Goal: Task Accomplishment & Management: Manage account settings

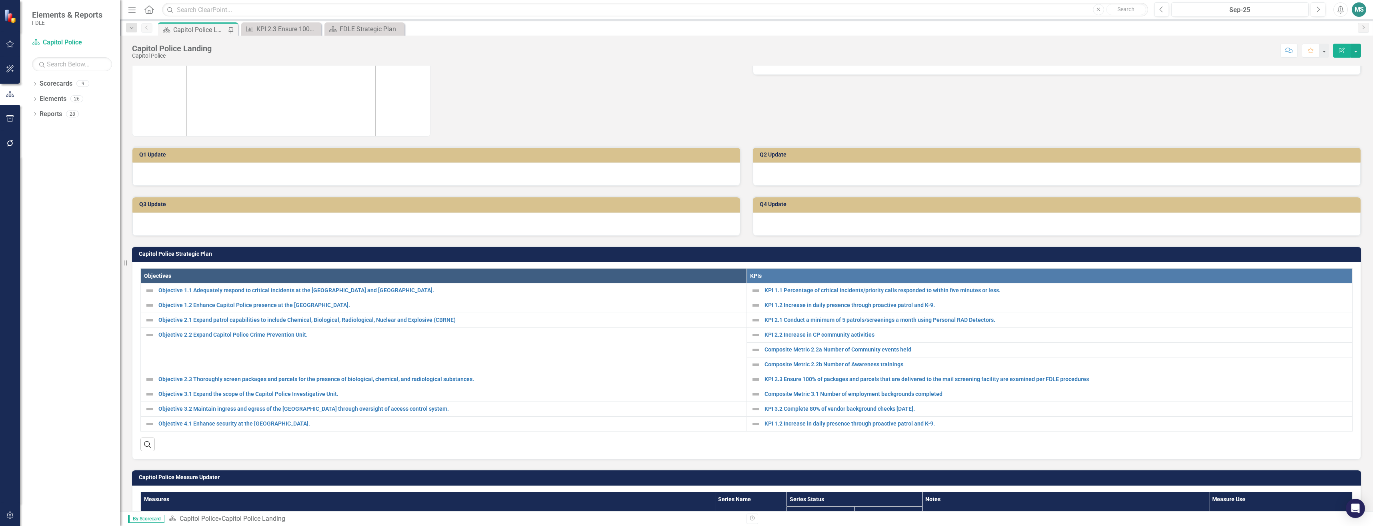
scroll to position [120, 0]
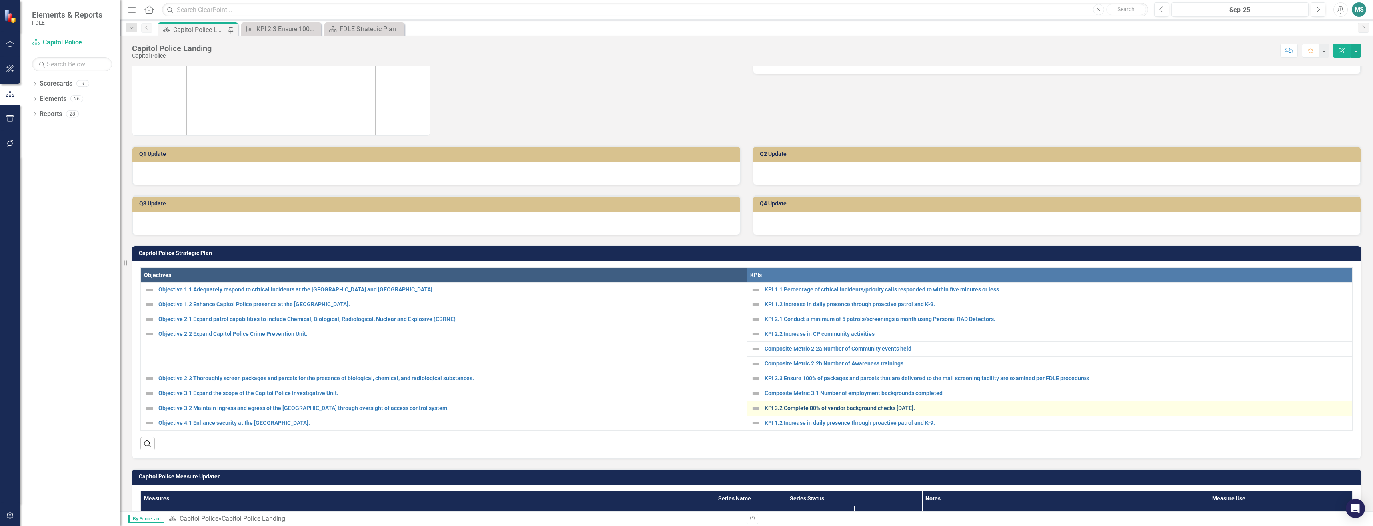
click at [797, 409] on link "KPI 3.2 Complete 80% of vendor background checks [DATE]." at bounding box center [1057, 408] width 584 height 6
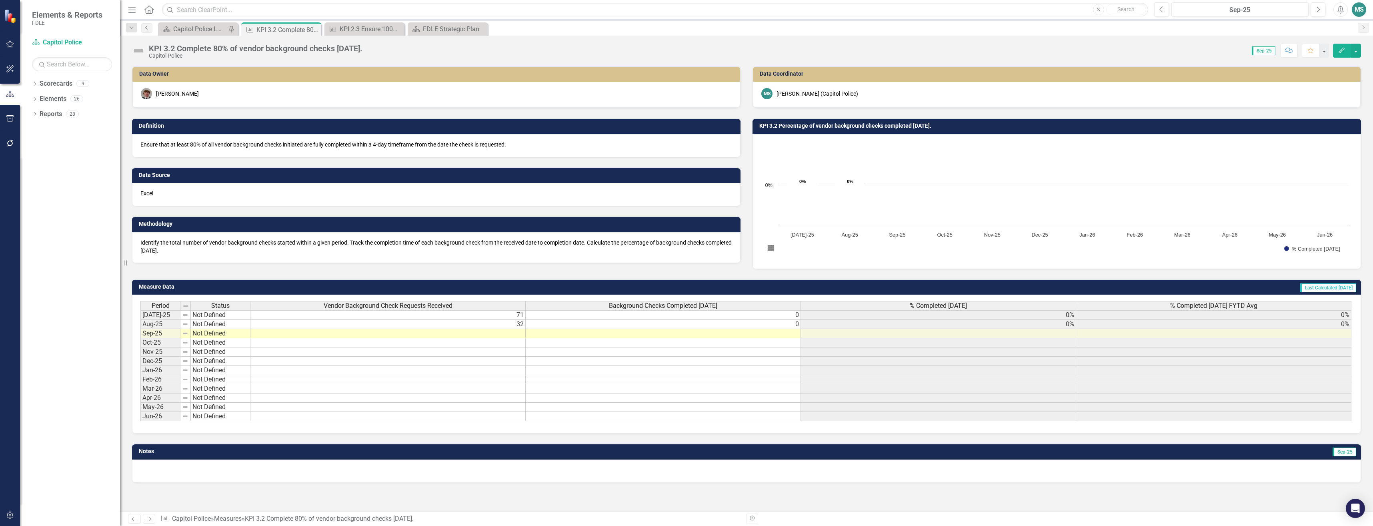
click at [148, 26] on icon "Previous" at bounding box center [147, 27] width 6 height 5
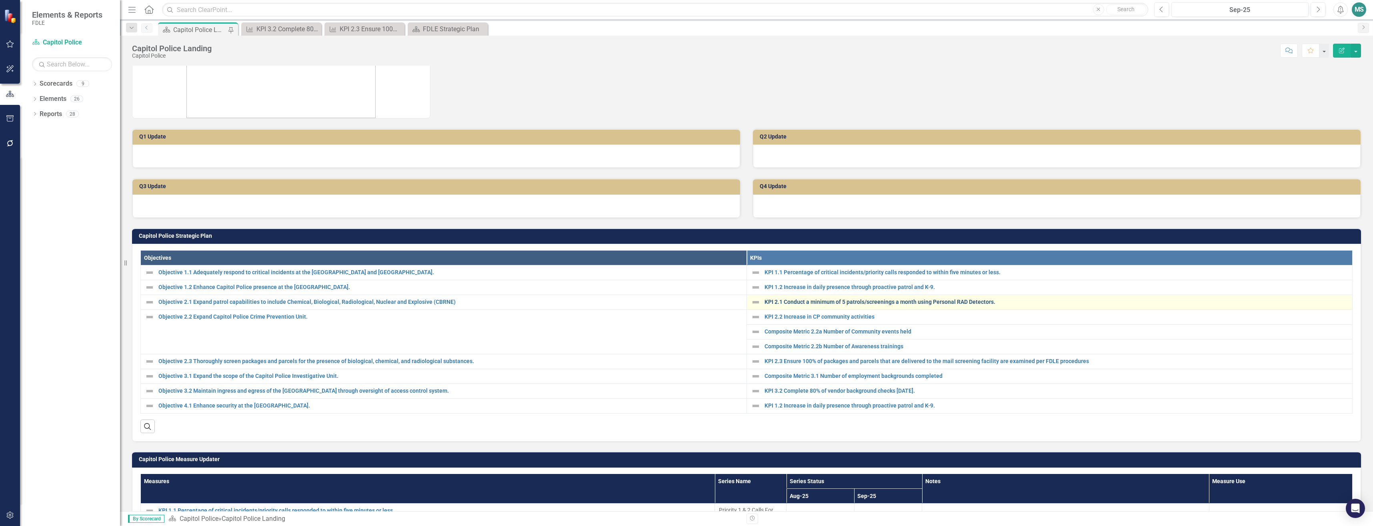
scroll to position [120, 0]
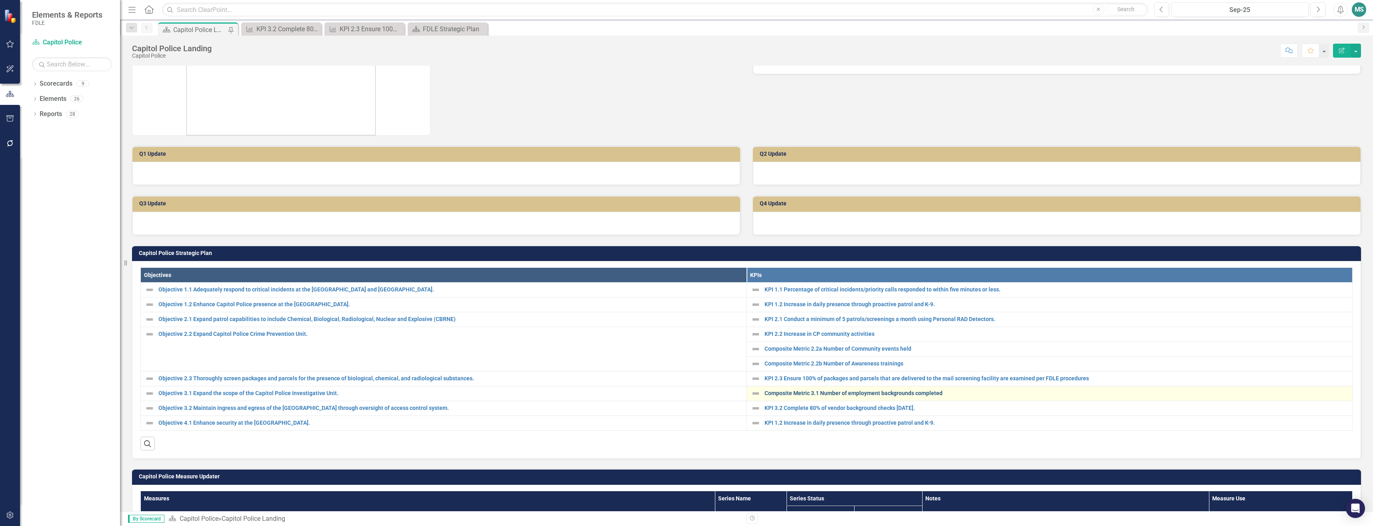
click at [787, 392] on link "Composite Metric 3.1 Number of employment backgrounds completed" at bounding box center [1057, 393] width 584 height 6
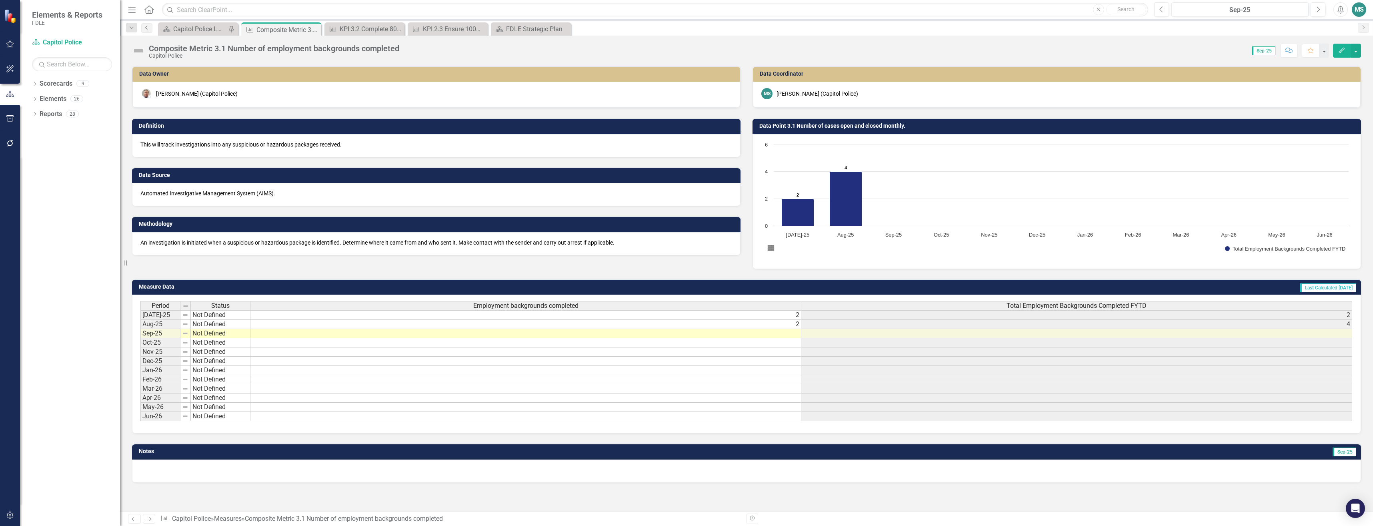
click at [149, 27] on icon "Previous" at bounding box center [147, 27] width 6 height 5
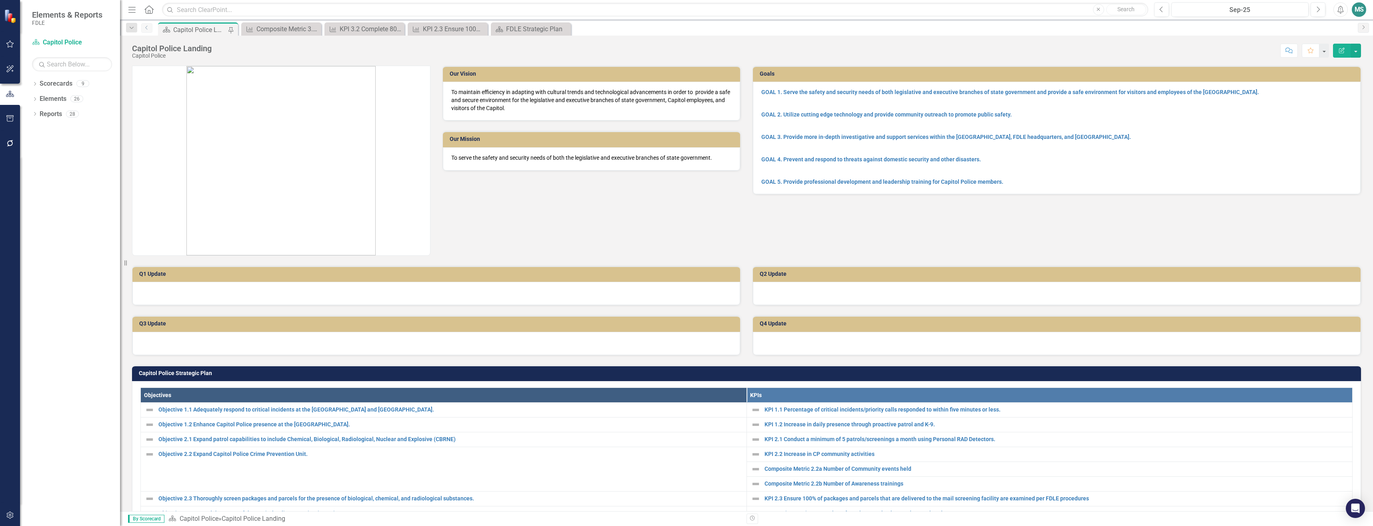
scroll to position [160, 0]
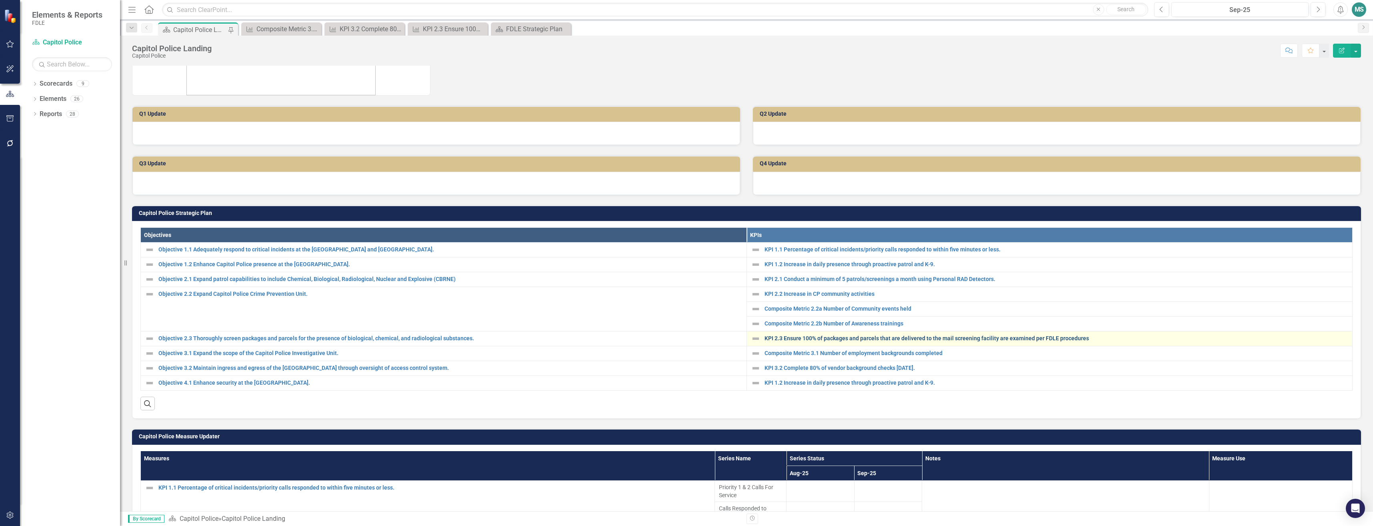
click at [805, 335] on link "KPI 2.3 Ensure 100% of packages and parcels that are delivered to the mail scre…" at bounding box center [1057, 338] width 584 height 6
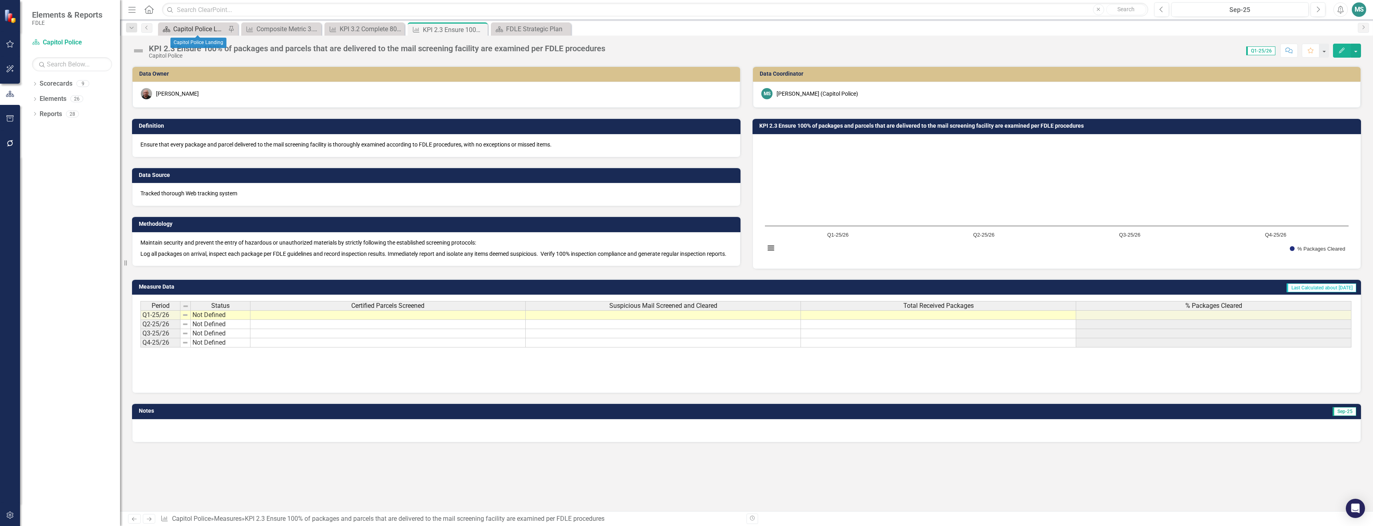
click at [193, 28] on div "Capitol Police Landing" at bounding box center [199, 29] width 53 height 10
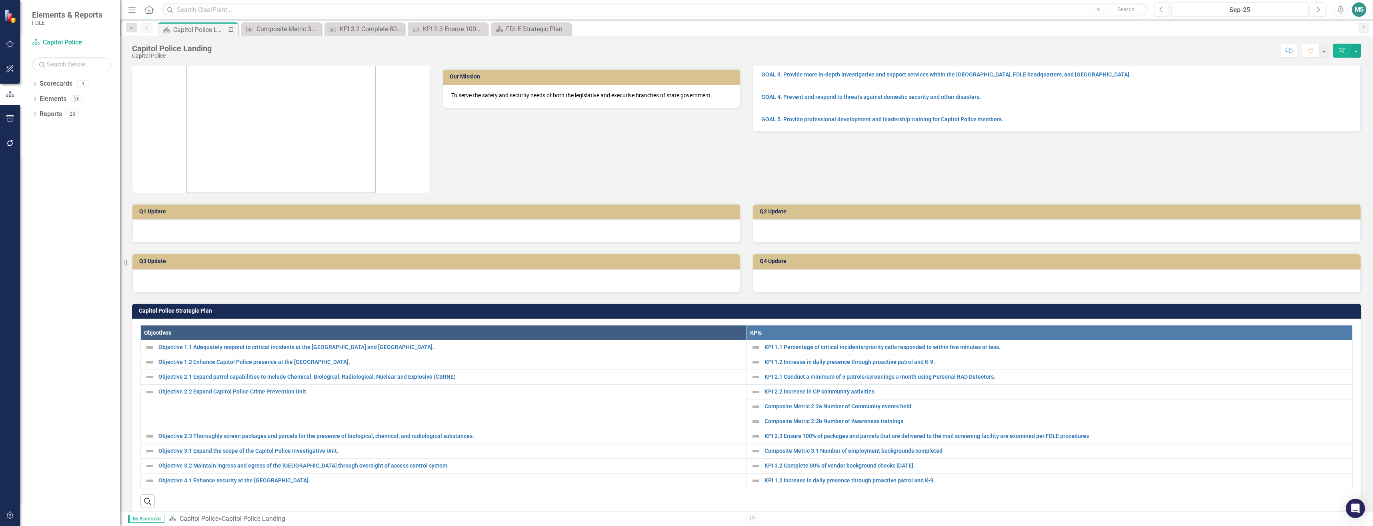
scroll to position [160, 0]
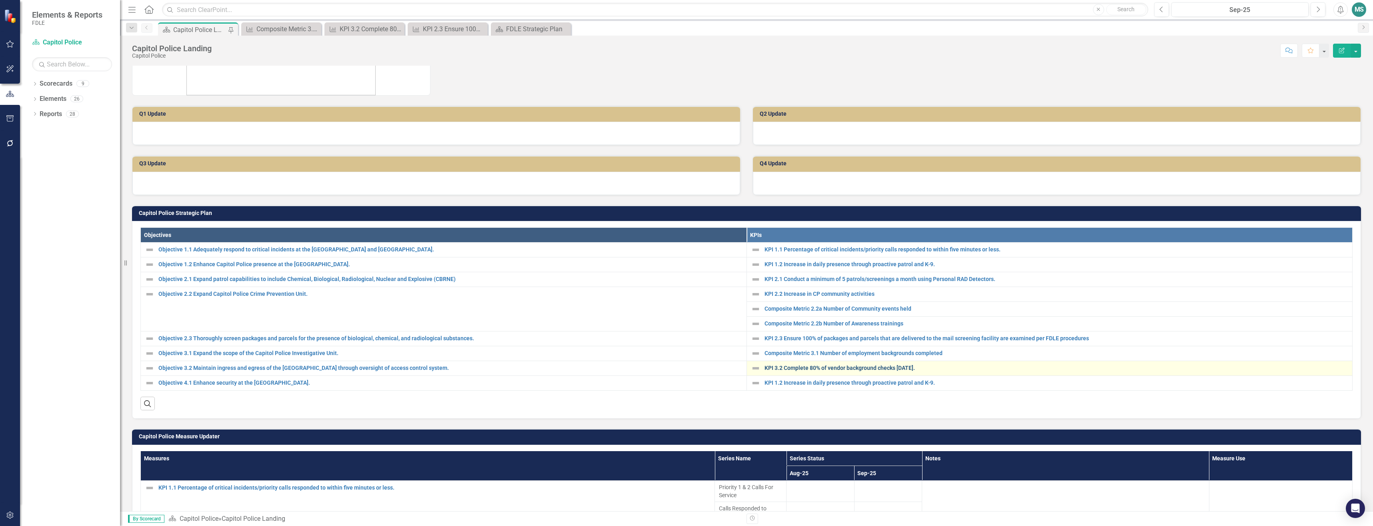
click at [869, 365] on link "KPI 3.2 Complete 80% of vendor background checks [DATE]." at bounding box center [1057, 368] width 584 height 6
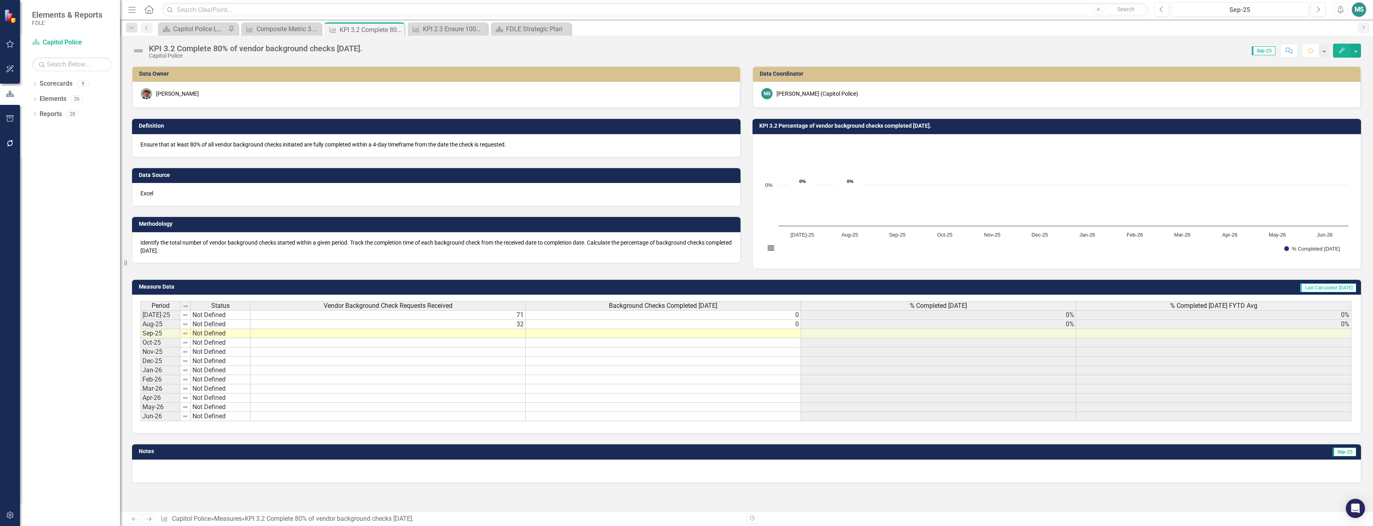
click at [444, 335] on td at bounding box center [387, 333] width 275 height 9
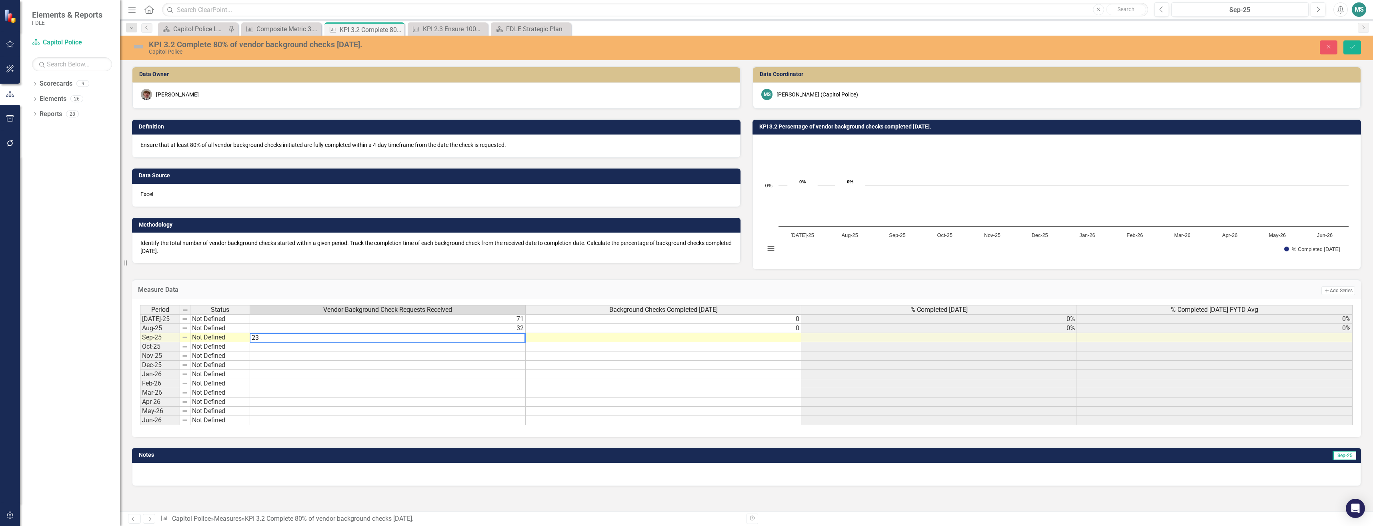
type textarea "23"
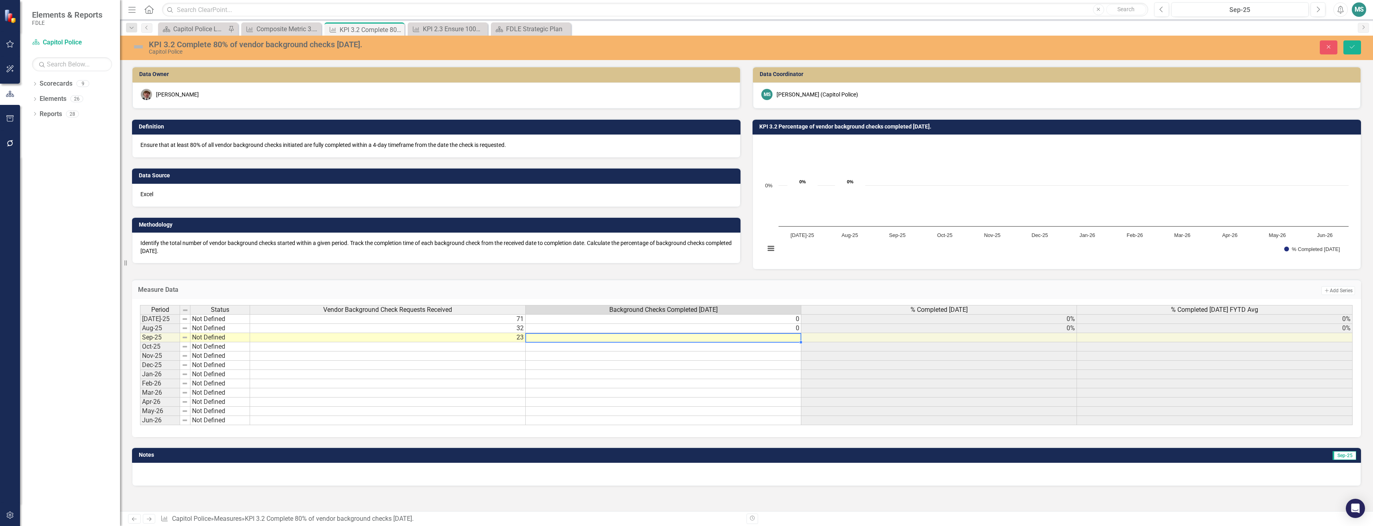
click at [537, 335] on td at bounding box center [664, 337] width 276 height 9
type textarea "0"
click at [1354, 51] on button "Save" at bounding box center [1352, 47] width 18 height 14
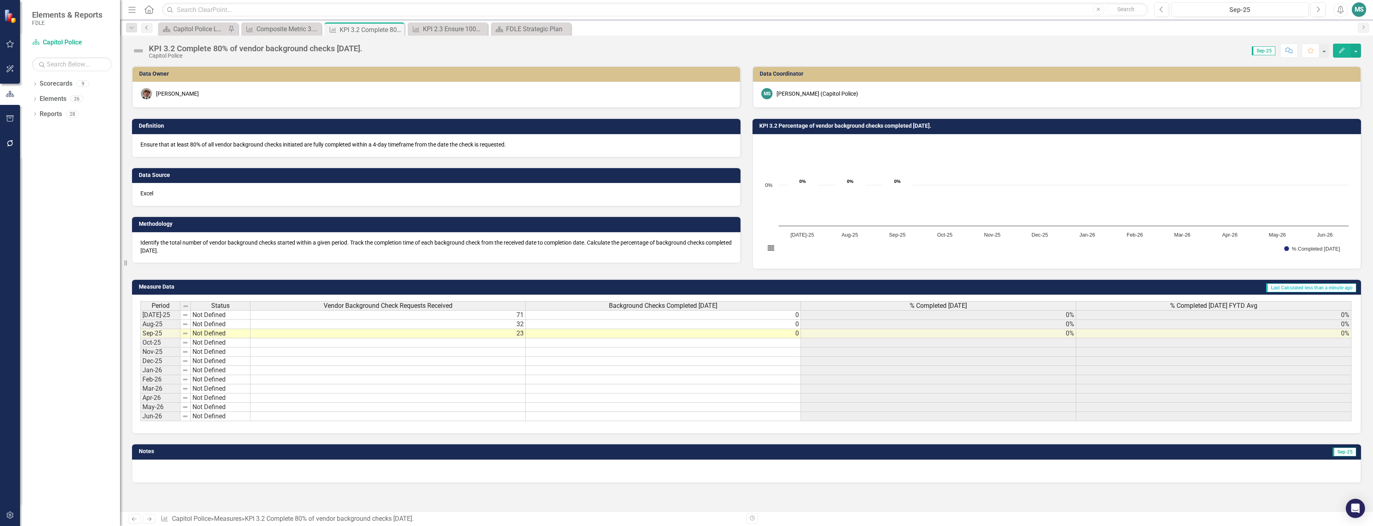
click at [148, 28] on icon "Previous" at bounding box center [147, 27] width 6 height 5
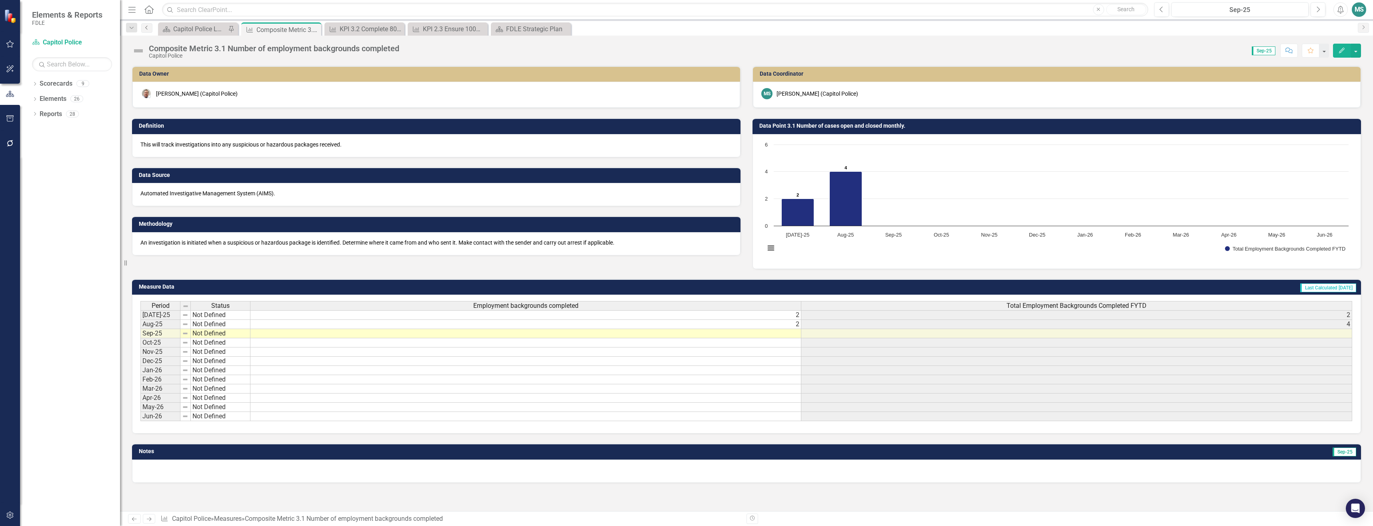
click at [141, 28] on link "Previous" at bounding box center [146, 28] width 11 height 10
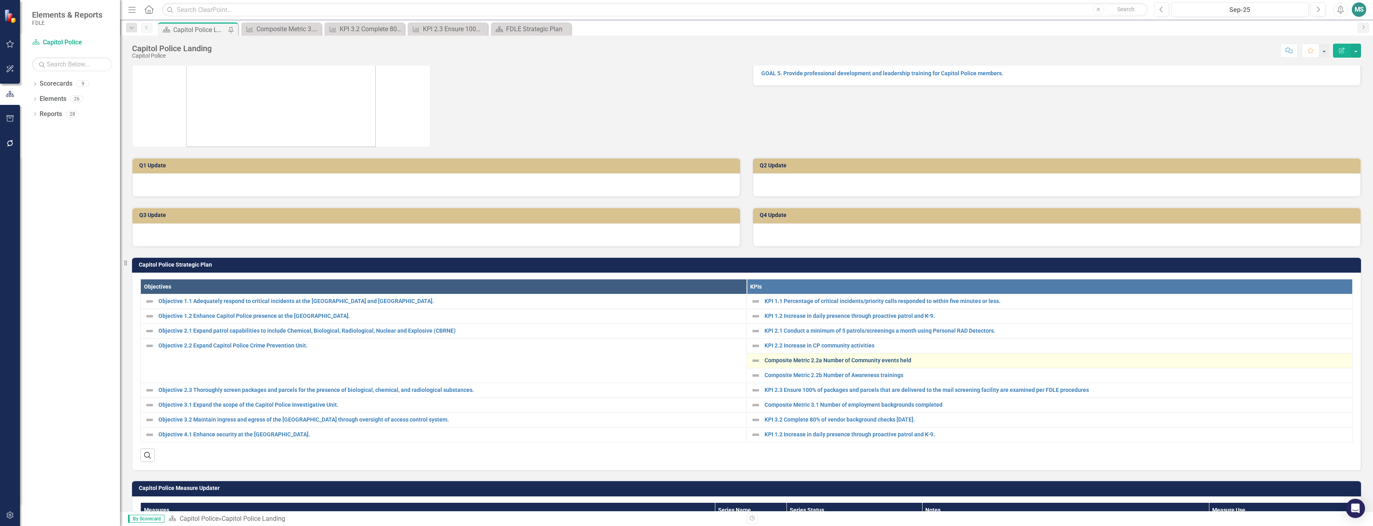
scroll to position [120, 0]
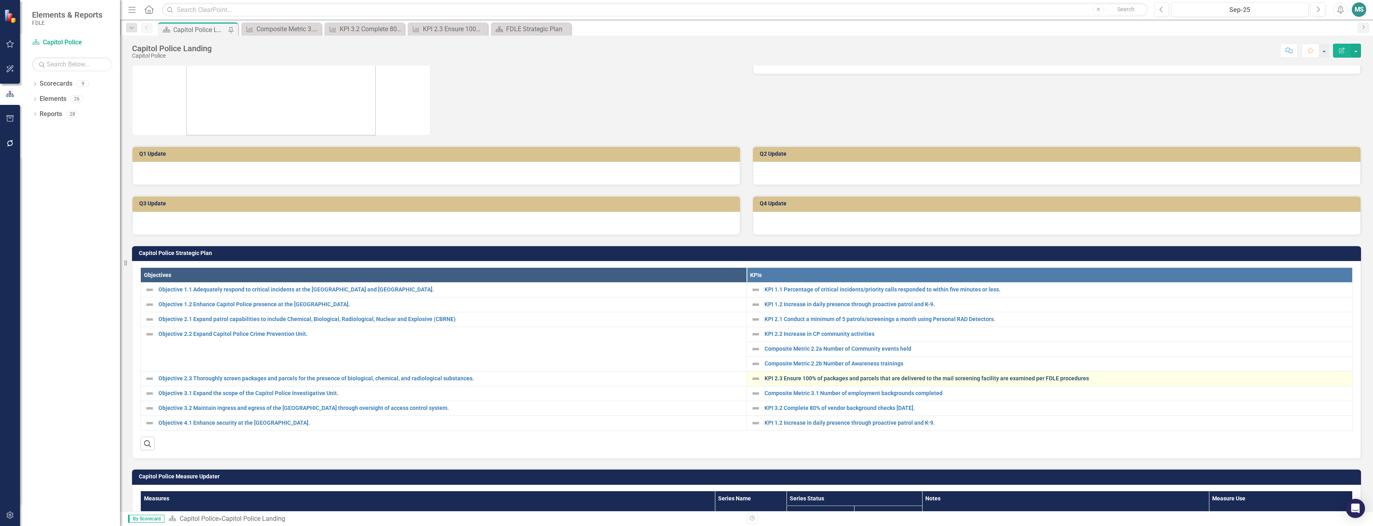
click at [842, 378] on link "KPI 2.3 Ensure 100% of packages and parcels that are delivered to the mail scre…" at bounding box center [1057, 378] width 584 height 6
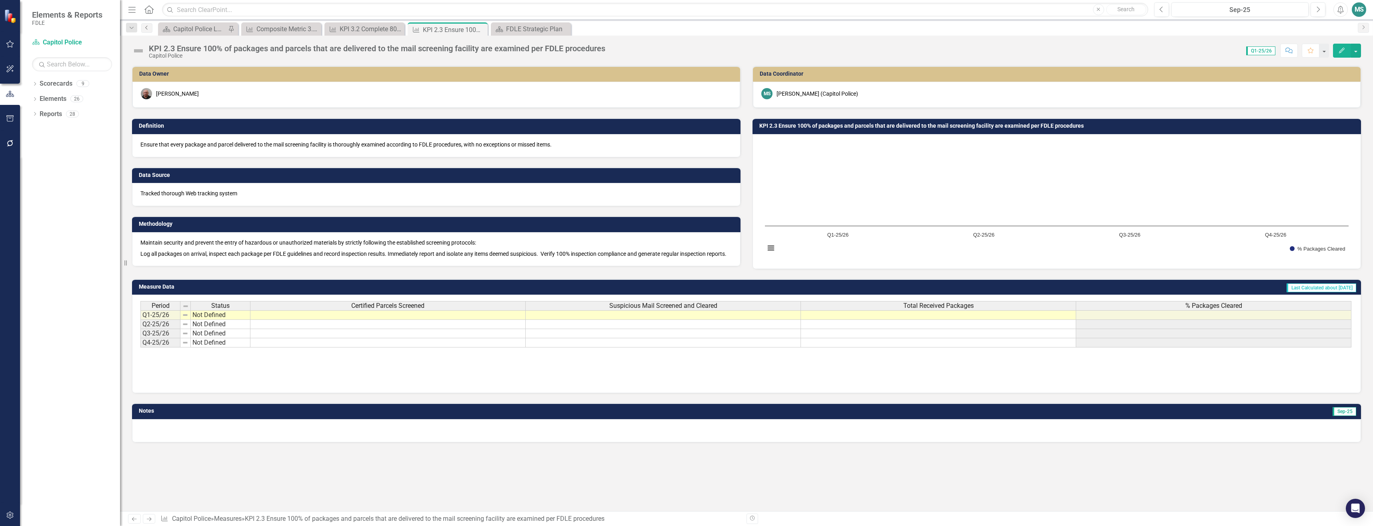
click at [148, 30] on link "Previous" at bounding box center [146, 28] width 11 height 10
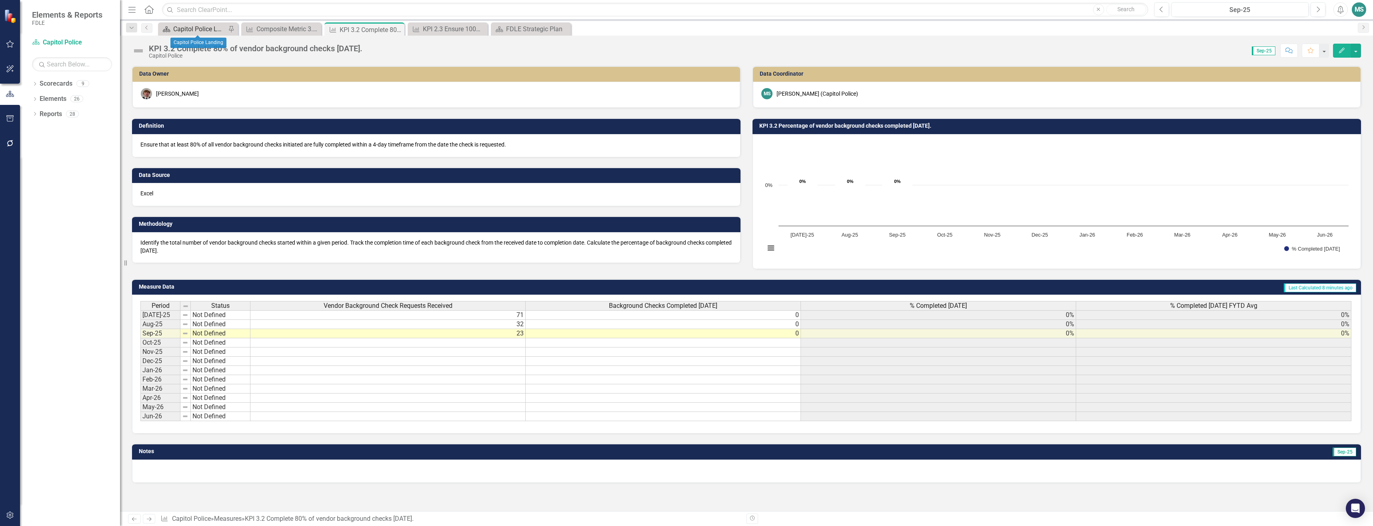
click at [173, 29] on div "Capitol Police Landing" at bounding box center [199, 29] width 53 height 10
